Goal: Transaction & Acquisition: Purchase product/service

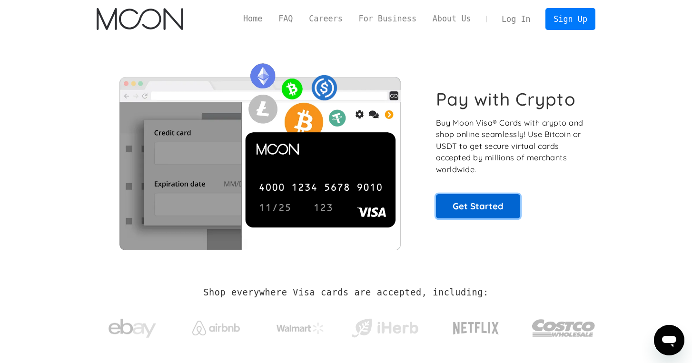
click at [472, 197] on link "Get Started" at bounding box center [478, 206] width 84 height 24
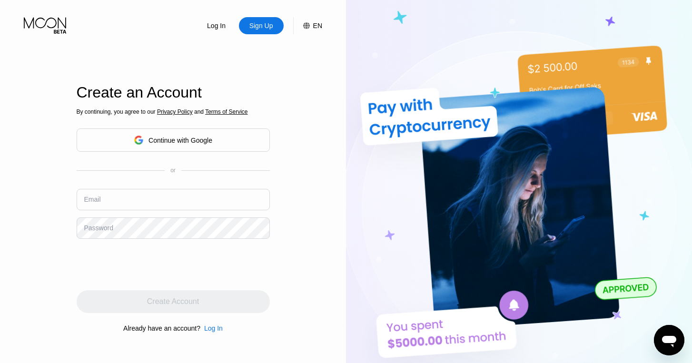
click at [147, 192] on input "text" at bounding box center [173, 199] width 193 height 21
paste input "[EMAIL_ADDRESS][DOMAIN_NAME]"
type input "[EMAIL_ADDRESS][DOMAIN_NAME]"
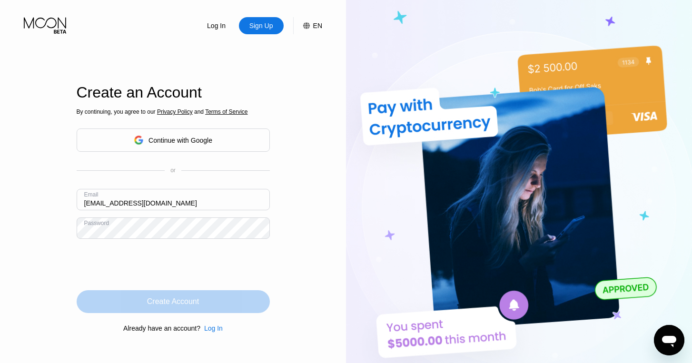
click at [189, 305] on div "Create Account" at bounding box center [173, 302] width 52 height 10
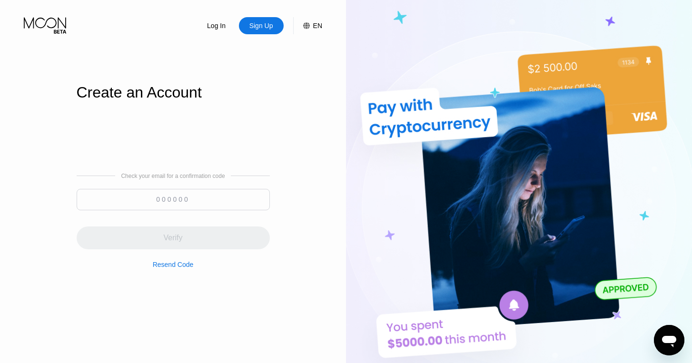
click at [227, 195] on input at bounding box center [173, 199] width 193 height 21
paste input "611958"
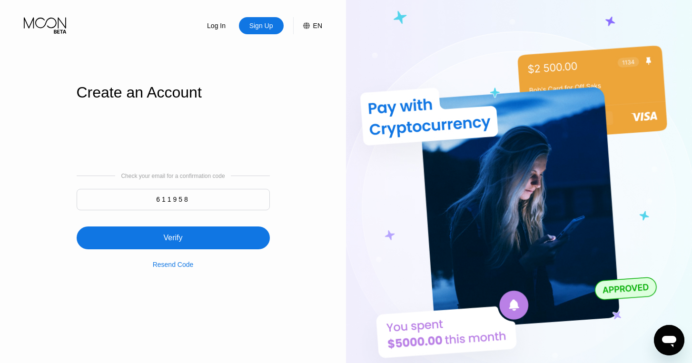
type input "611958"
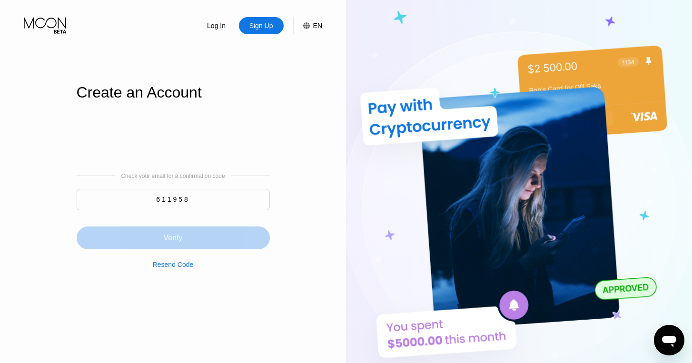
click at [185, 237] on div "Verify" at bounding box center [173, 238] width 193 height 23
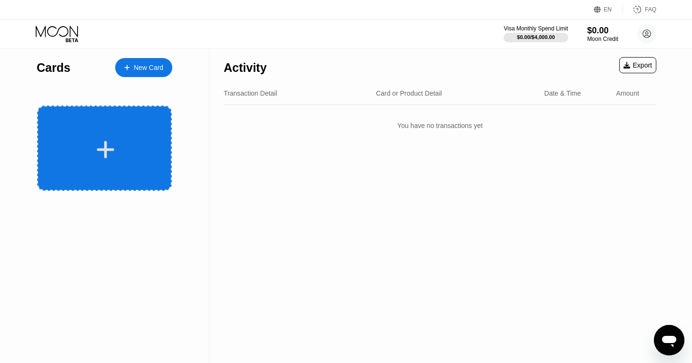
click at [151, 123] on div at bounding box center [104, 148] width 135 height 85
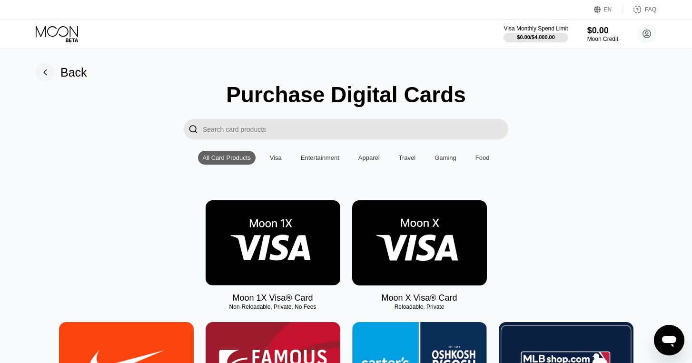
click at [278, 231] on img at bounding box center [273, 243] width 135 height 85
click at [447, 234] on img at bounding box center [419, 243] width 135 height 85
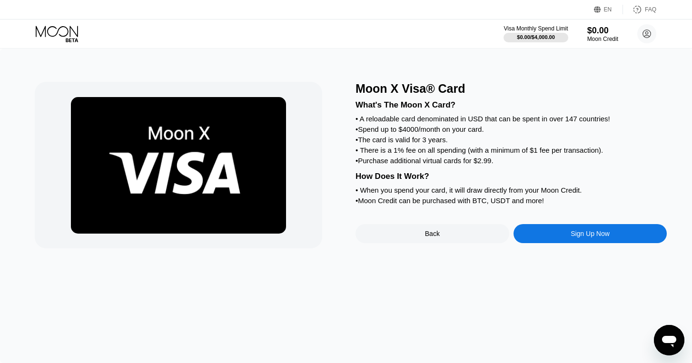
click at [571, 237] on div "Sign Up Now" at bounding box center [590, 234] width 39 height 8
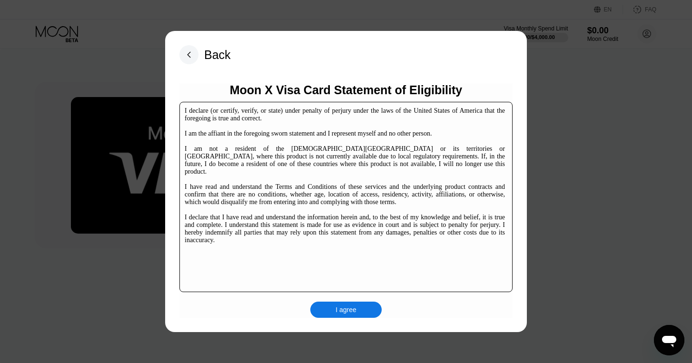
click at [359, 309] on div "I agree" at bounding box center [346, 310] width 71 height 16
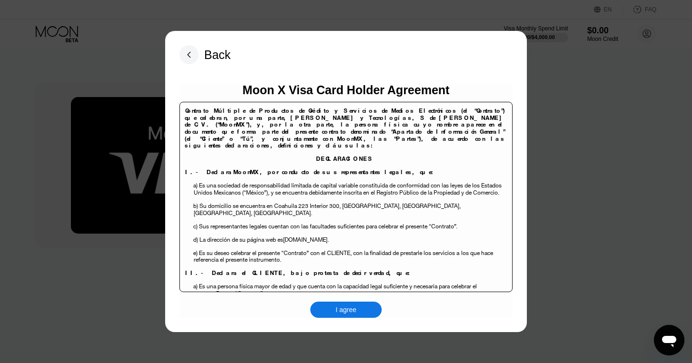
click at [357, 309] on div "I agree" at bounding box center [346, 310] width 21 height 9
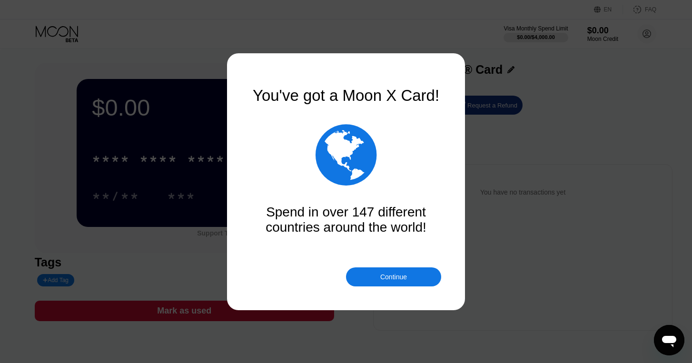
click at [403, 275] on div "Continue" at bounding box center [394, 277] width 27 height 8
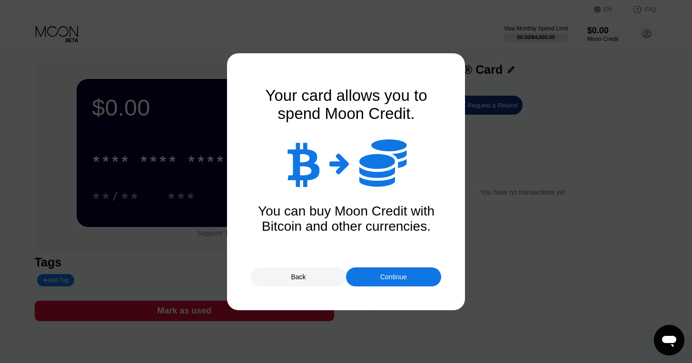
click at [401, 287] on div at bounding box center [346, 181] width 692 height 363
click at [401, 283] on div "Continue" at bounding box center [393, 277] width 95 height 19
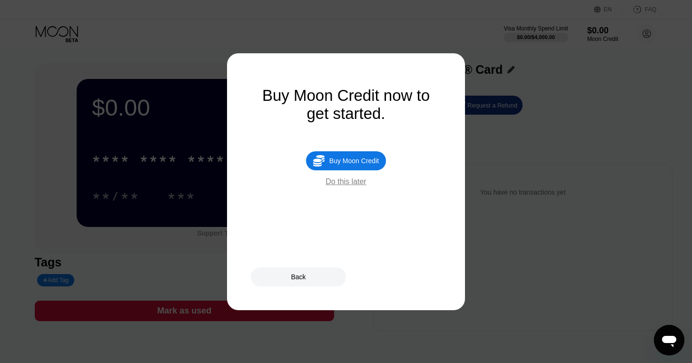
click at [357, 164] on div "Buy Moon Credit" at bounding box center [355, 161] width 50 height 8
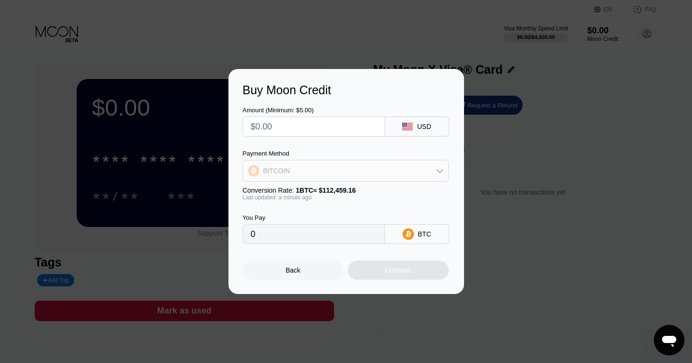
click at [355, 172] on div "BITCOIN" at bounding box center [345, 170] width 205 height 19
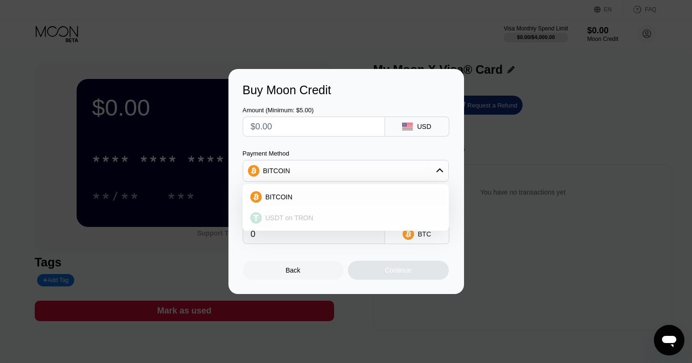
click at [313, 219] on div "USDT on TRON" at bounding box center [352, 218] width 180 height 8
type input "0.00"
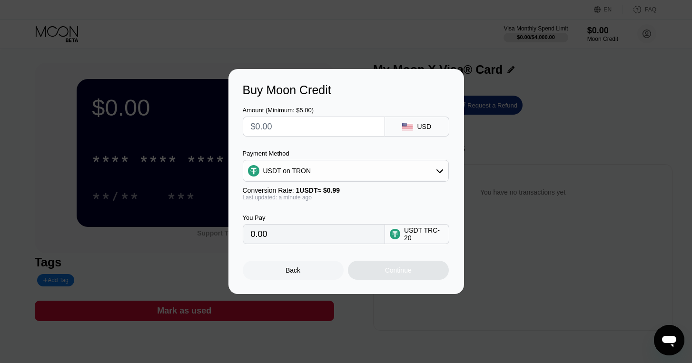
click at [352, 125] on input "text" at bounding box center [314, 126] width 126 height 19
type input "$5"
type input "5.05"
type input "0.00"
type input "$1"
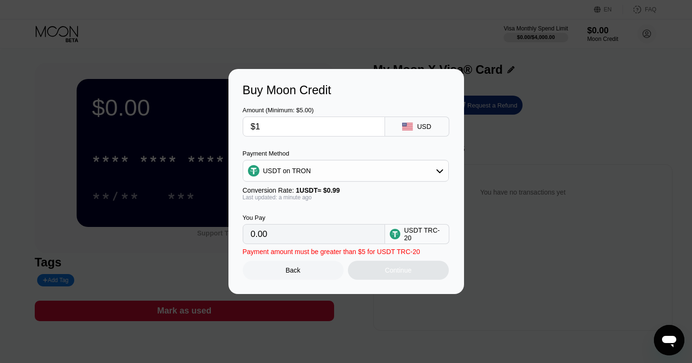
type input "1.01"
type input "$10"
type input "10.10"
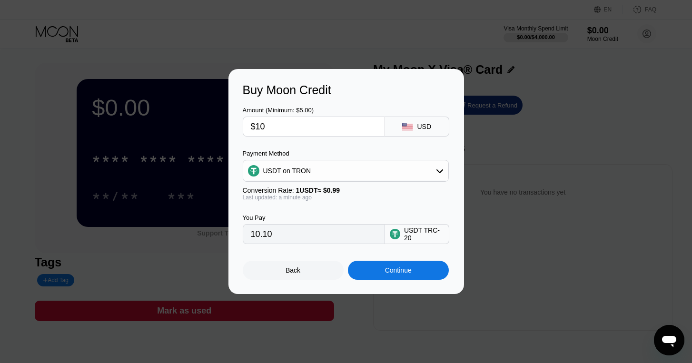
type input "$1"
type input "1.01"
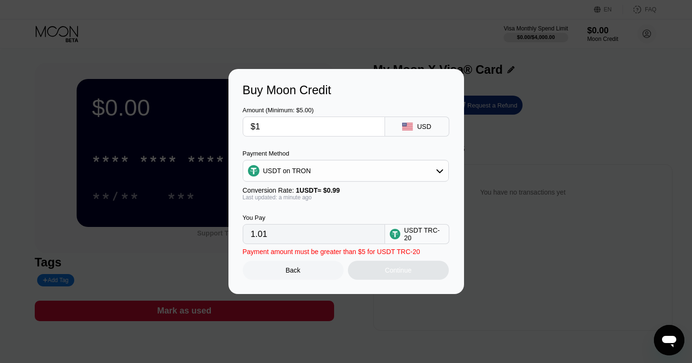
type input "$15"
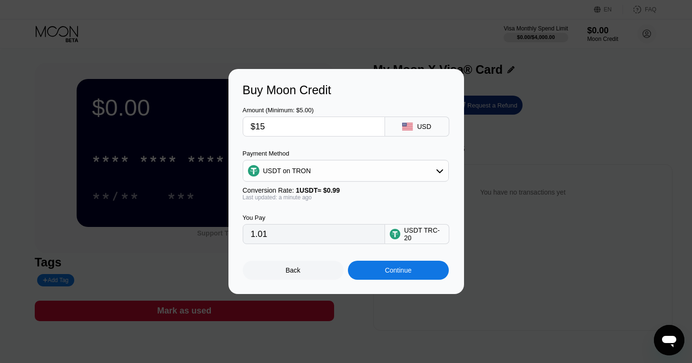
type input "15.15"
type input "$1"
type input "1.01"
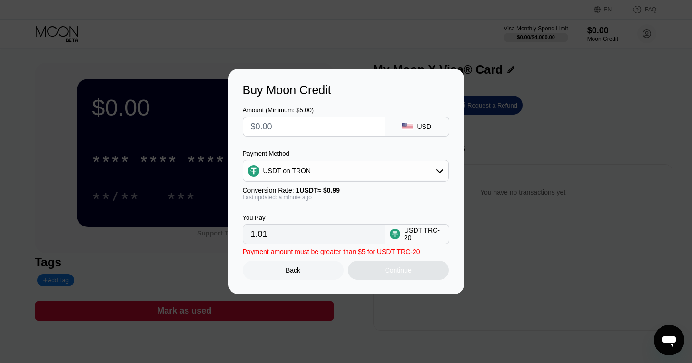
type input "0.00"
type input "$20"
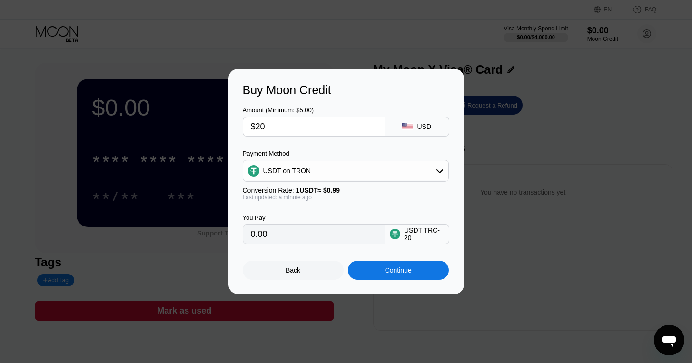
type input "20.20"
type input "$20"
click at [379, 265] on div "Continue" at bounding box center [398, 270] width 101 height 19
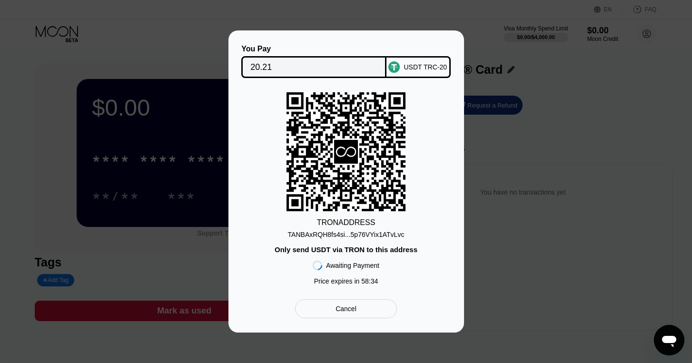
click at [390, 235] on div "TANBAxRQH8fs4si...5p76VYix1ATvLvc" at bounding box center [346, 235] width 117 height 8
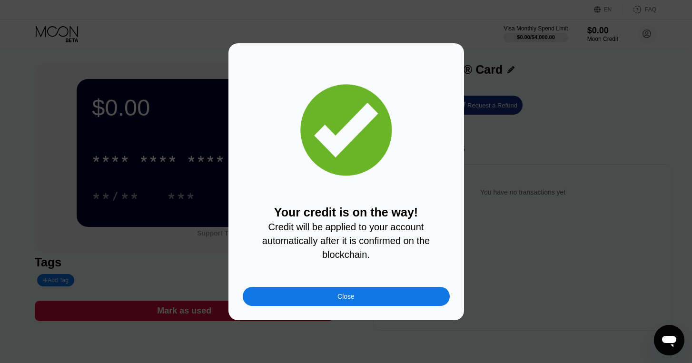
click at [361, 295] on div "Close" at bounding box center [346, 296] width 207 height 19
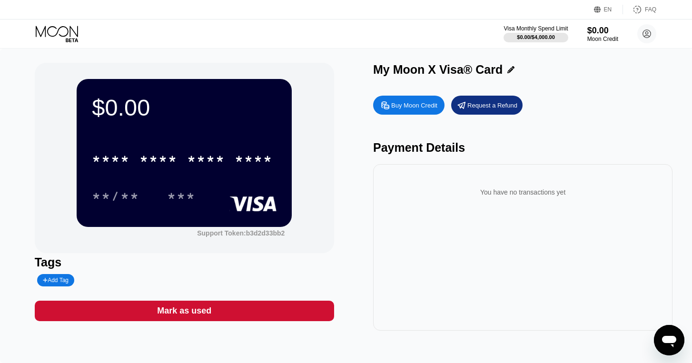
click at [423, 102] on div "Buy Moon Credit" at bounding box center [414, 105] width 46 height 8
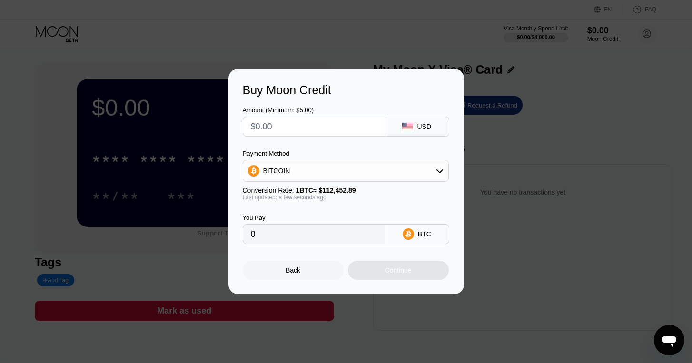
click at [370, 130] on input "text" at bounding box center [314, 126] width 126 height 19
click at [369, 165] on div "BITCOIN" at bounding box center [345, 170] width 205 height 19
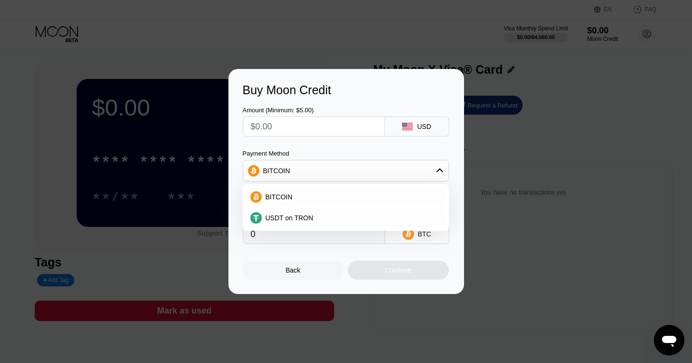
click at [371, 142] on div "Amount (Minimum: $5.00) USD Payment Method BITCOIN BITCOIN USDT on TRON Convers…" at bounding box center [346, 170] width 207 height 147
click at [317, 276] on div "Back" at bounding box center [293, 270] width 101 height 19
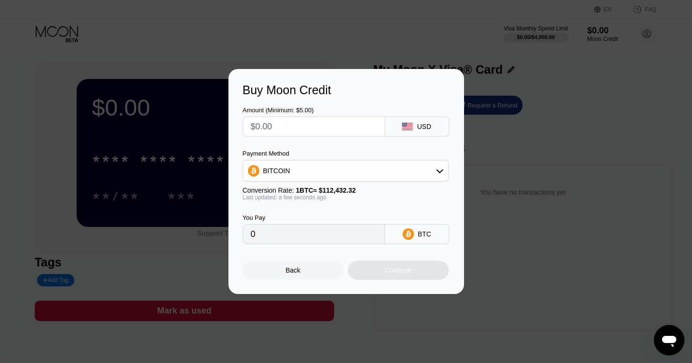
click at [576, 118] on div "Buy Moon Credit Amount (Minimum: $5.00) USD Payment Method BITCOIN Conversion R…" at bounding box center [346, 181] width 692 height 225
click at [290, 271] on div "Back" at bounding box center [293, 271] width 15 height 8
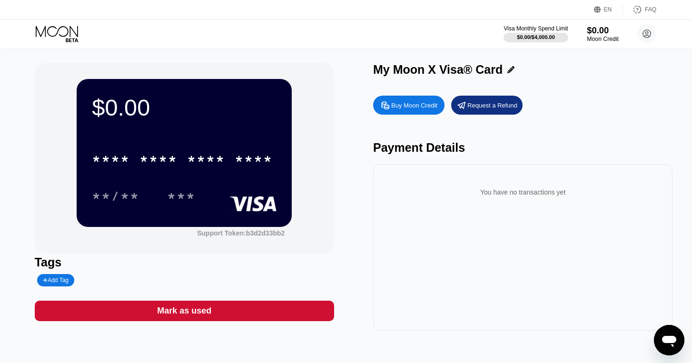
click at [599, 34] on div "$0.00" at bounding box center [603, 30] width 32 height 10
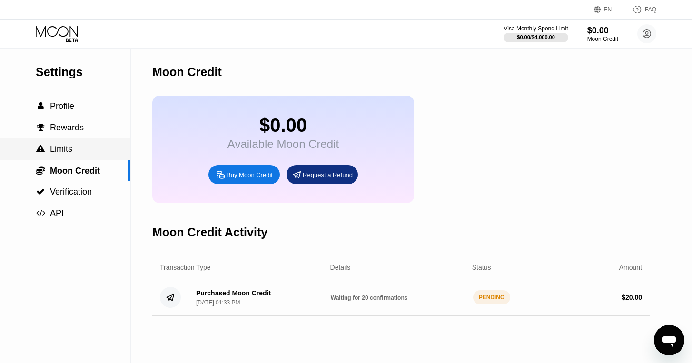
click at [78, 144] on div " Limits" at bounding box center [65, 149] width 130 height 10
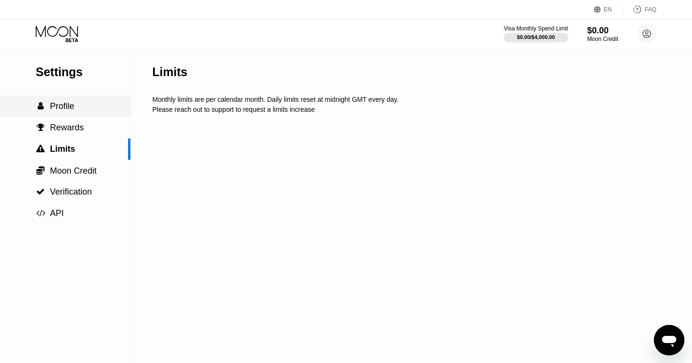
click at [80, 113] on div " Profile" at bounding box center [65, 106] width 130 height 21
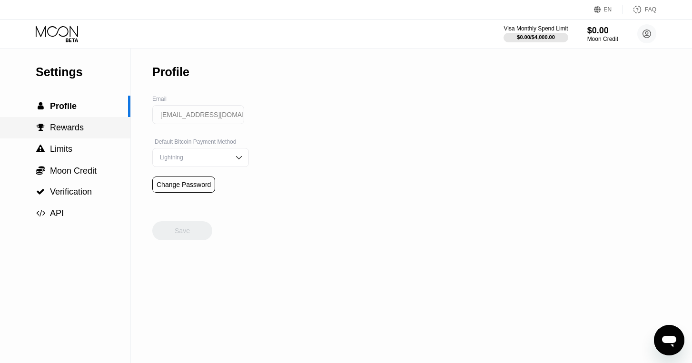
click at [79, 131] on span "Rewards" at bounding box center [67, 128] width 34 height 10
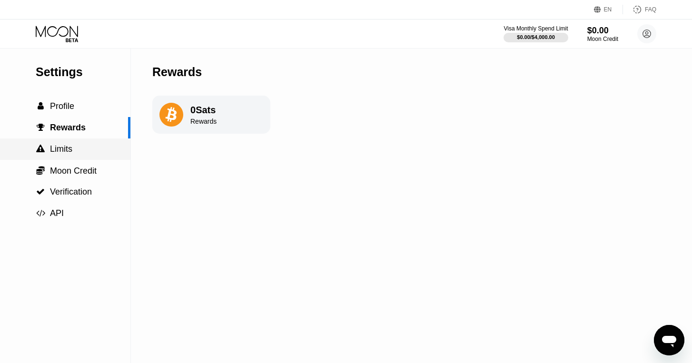
click at [80, 150] on div " Limits" at bounding box center [65, 149] width 130 height 10
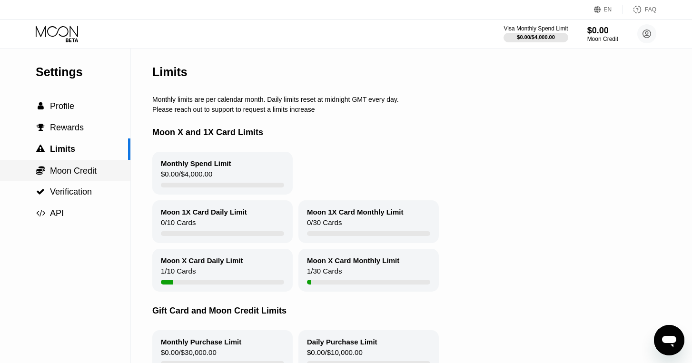
click at [80, 176] on span "Moon Credit" at bounding box center [73, 171] width 47 height 10
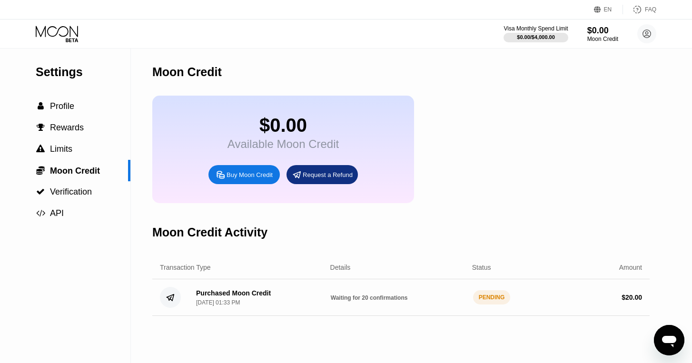
click at [225, 282] on div "Purchased Moon Credit Aug 21, 2025, 01:33 PM Waiting for 20 confirmations PENDI…" at bounding box center [401, 298] width 498 height 37
click at [225, 306] on div "Aug 21, 2025, 01:33 PM" at bounding box center [218, 303] width 44 height 7
click at [495, 302] on div "PENDING" at bounding box center [492, 298] width 38 height 14
click at [611, 10] on div "EN" at bounding box center [608, 9] width 8 height 7
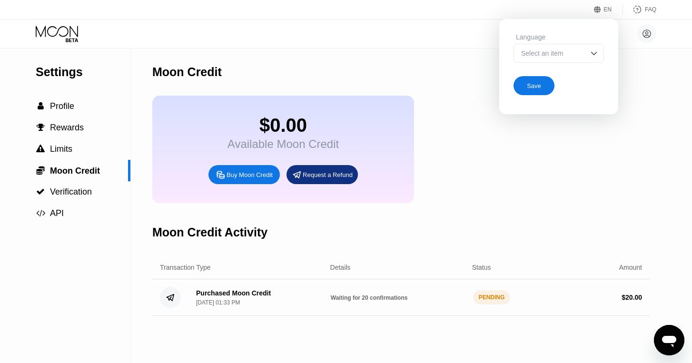
click at [559, 56] on div "Select an item" at bounding box center [552, 54] width 66 height 8
click at [450, 63] on div "Moon Credit" at bounding box center [401, 72] width 498 height 47
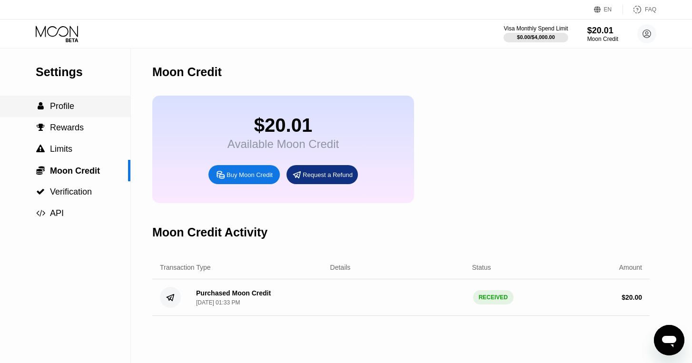
click at [73, 105] on span "Profile" at bounding box center [62, 106] width 24 height 10
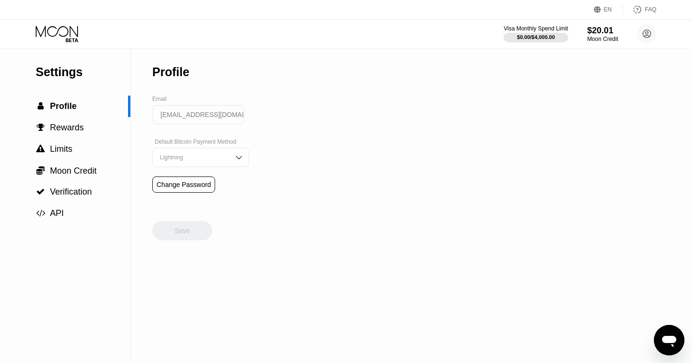
click at [54, 25] on div "Visa Monthly Spend Limit $0.00 / $4,000.00 $20.01 Moon Credit [EMAIL_ADDRESS][D…" at bounding box center [346, 34] width 692 height 29
click at [57, 30] on icon at bounding box center [58, 34] width 44 height 17
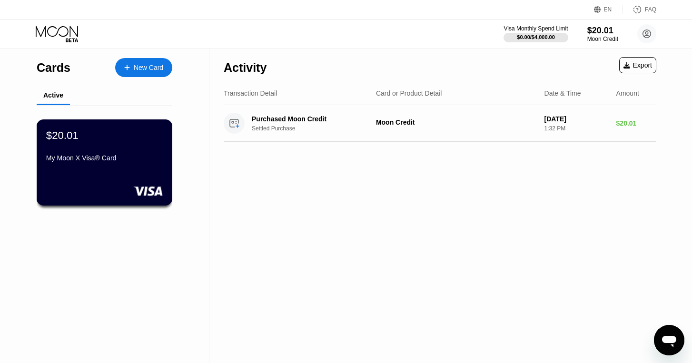
click at [145, 157] on div "My Moon X Visa® Card" at bounding box center [104, 158] width 117 height 8
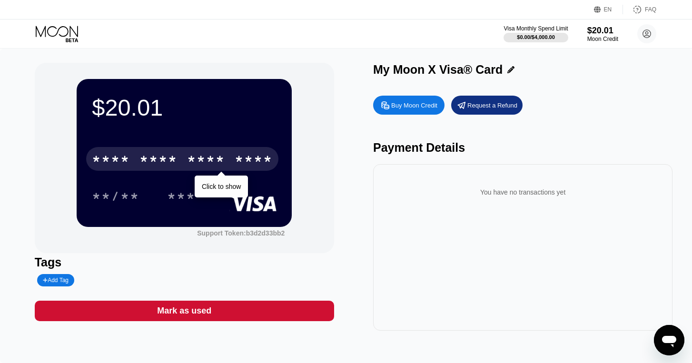
click at [171, 156] on div "* * * *" at bounding box center [159, 160] width 38 height 15
click at [210, 158] on div "* * * *" at bounding box center [206, 160] width 38 height 15
click at [153, 160] on div "6500" at bounding box center [159, 160] width 38 height 15
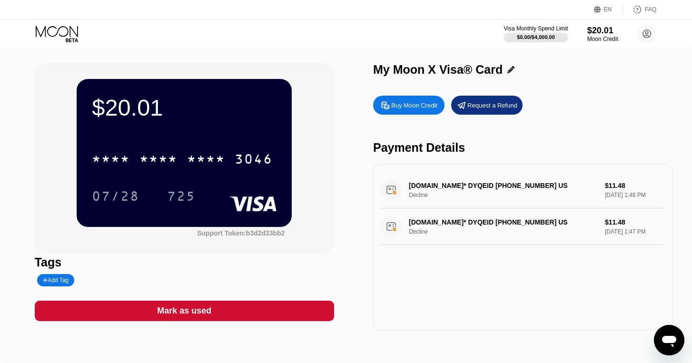
click at [465, 186] on div "[DOMAIN_NAME]* DYQEID [PHONE_NUMBER] US Decline $11.48 [DATE] 1:48 PM" at bounding box center [523, 190] width 284 height 37
click at [413, 196] on div "[DOMAIN_NAME]* DYQEID [PHONE_NUMBER] US Decline $11.48 [DATE] 1:48 PM" at bounding box center [523, 190] width 284 height 37
click at [391, 195] on div "[DOMAIN_NAME]* DYQEID [PHONE_NUMBER] US Decline $11.48 [DATE] 1:48 PM" at bounding box center [523, 190] width 284 height 37
click at [399, 186] on div "[DOMAIN_NAME]* DYQEID [PHONE_NUMBER] US Decline $11.48 [DATE] 1:48 PM" at bounding box center [523, 190] width 284 height 37
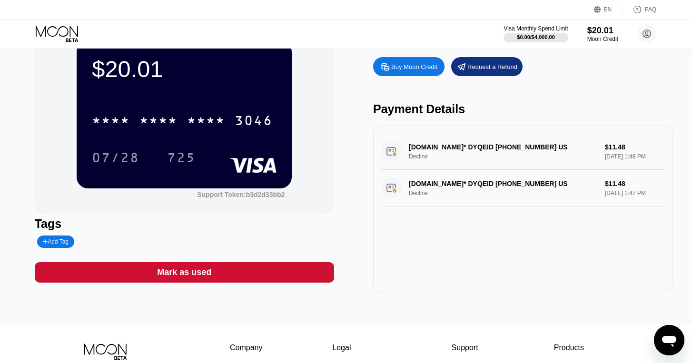
scroll to position [53, 0]
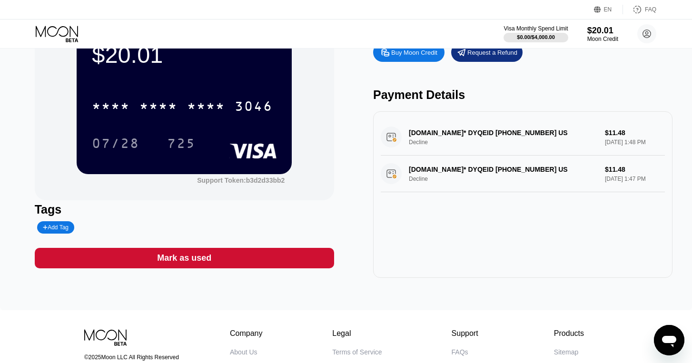
click at [627, 135] on div "NAME-CHEAP.COM* DYQEID +13233752822 US Decline $11.48 Aug 21, 2025 1:48 PM" at bounding box center [523, 137] width 284 height 37
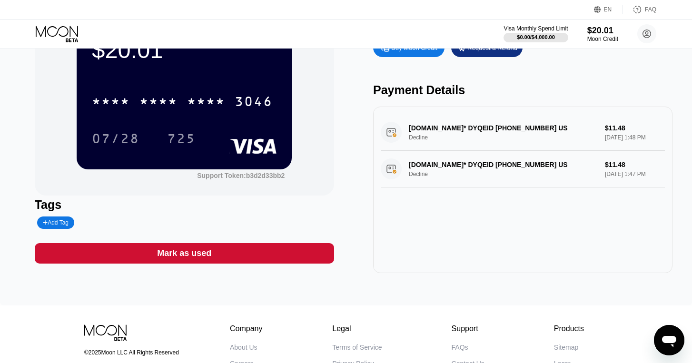
scroll to position [0, 0]
